Goal: Task Accomplishment & Management: Manage account settings

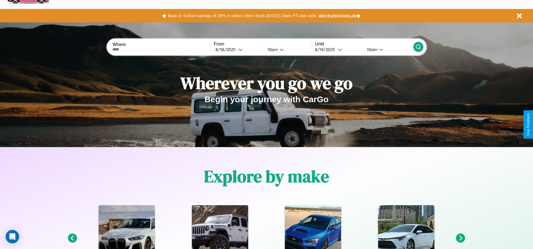
scroll to position [117, 0]
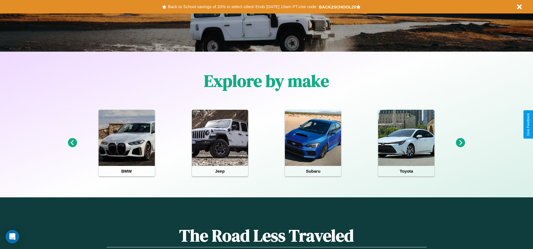
click at [461, 143] on icon at bounding box center [460, 142] width 9 height 9
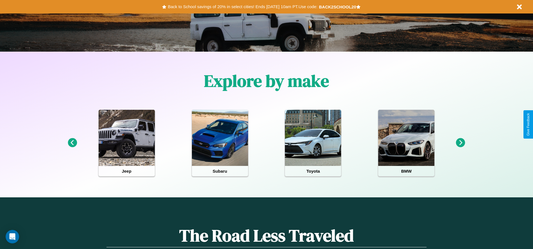
click at [461, 143] on icon at bounding box center [460, 142] width 9 height 9
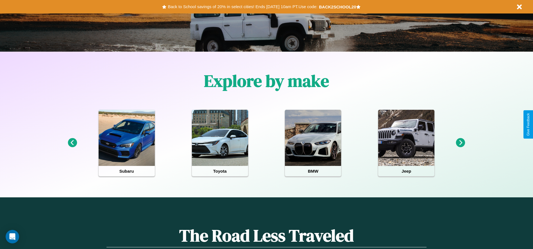
click at [461, 143] on icon at bounding box center [460, 142] width 9 height 9
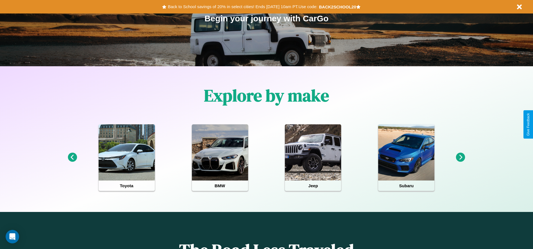
scroll to position [0, 0]
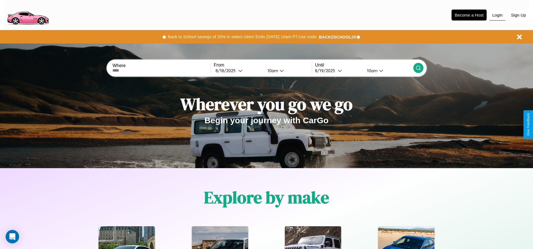
click at [498, 15] on button "Login" at bounding box center [498, 15] width 16 height 11
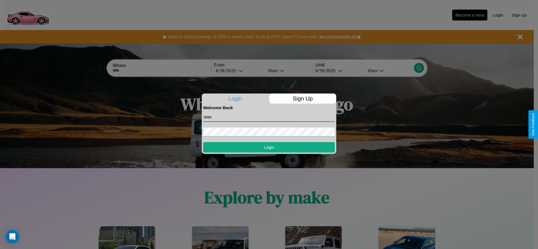
click at [269, 117] on input "text" at bounding box center [269, 117] width 132 height 9
type input "**********"
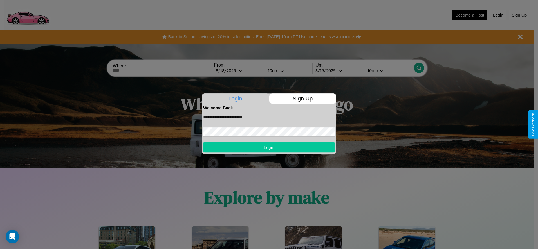
click at [269, 147] on button "Login" at bounding box center [269, 147] width 132 height 10
